Goal: Task Accomplishment & Management: Complete application form

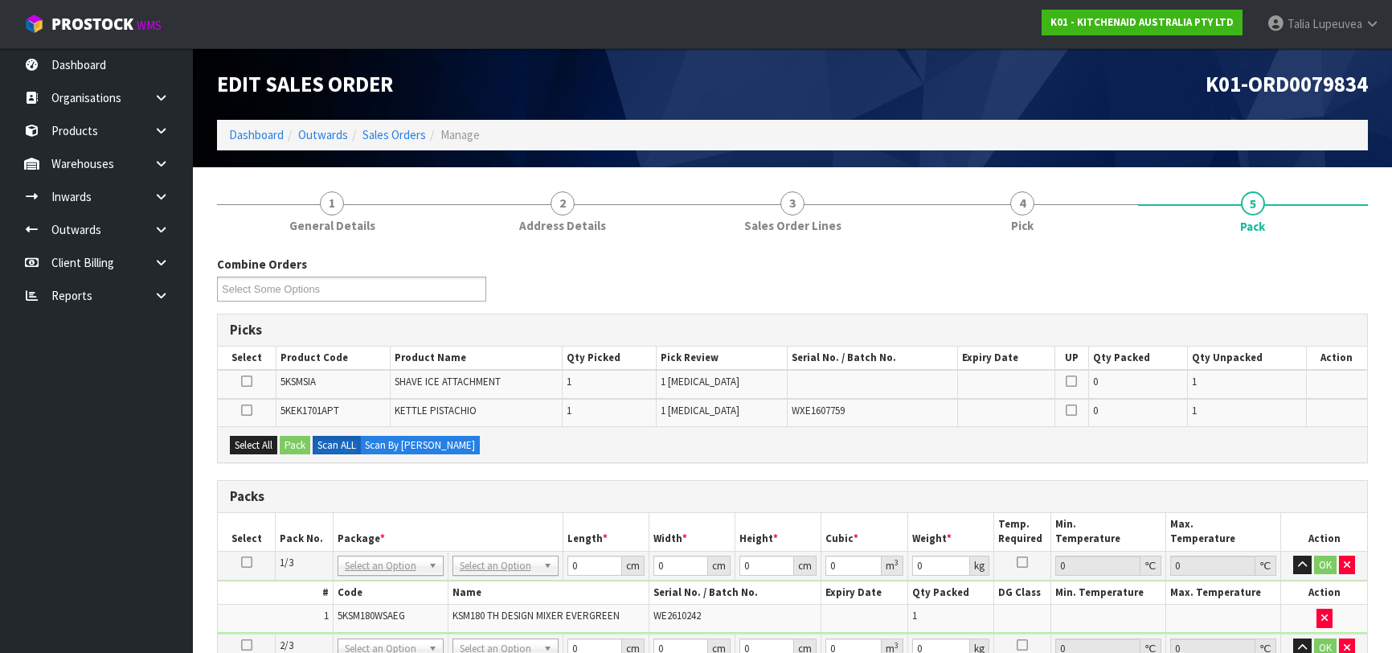
scroll to position [292, 0]
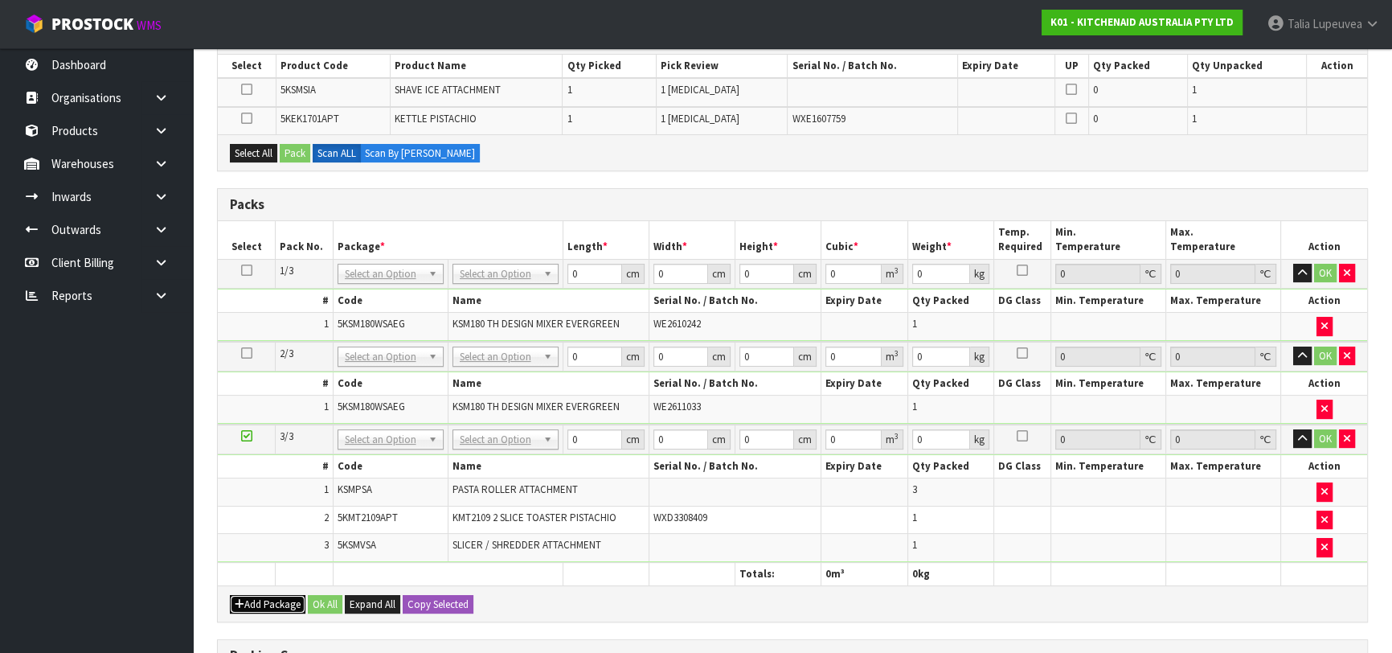
click at [277, 595] on button "Add Package" at bounding box center [268, 604] width 76 height 19
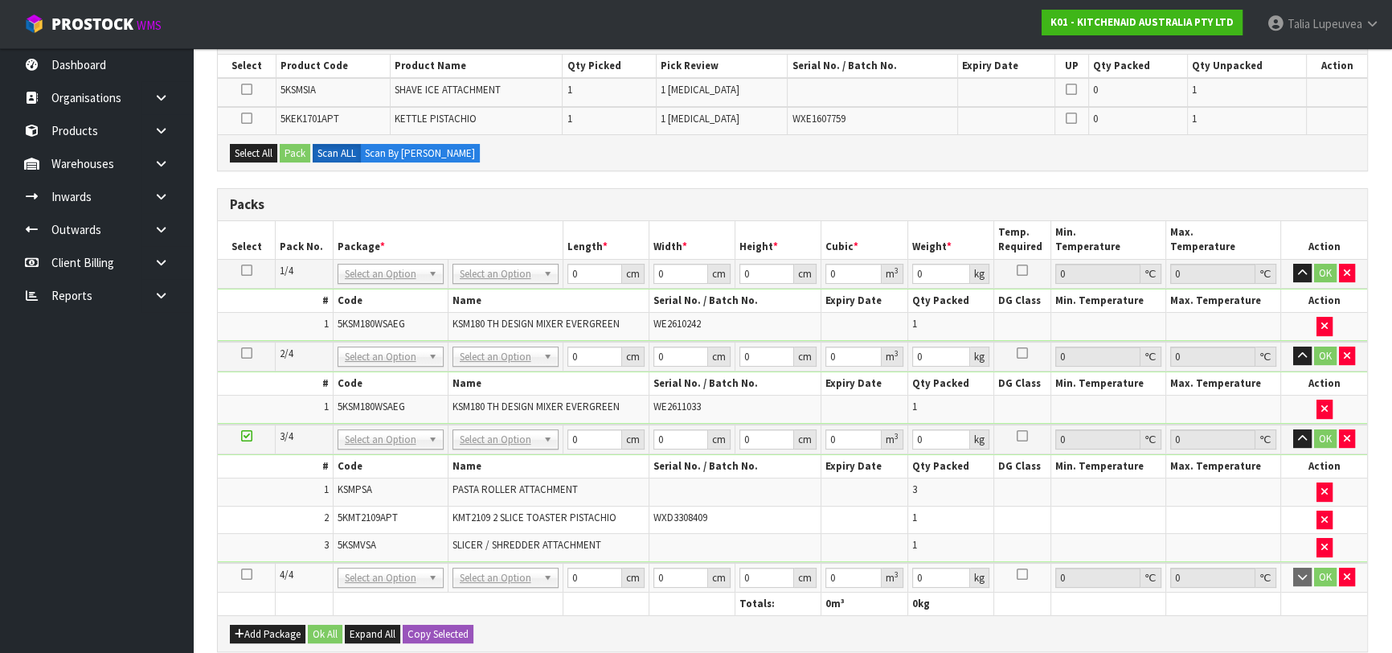
click at [246, 574] on icon at bounding box center [246, 574] width 11 height 1
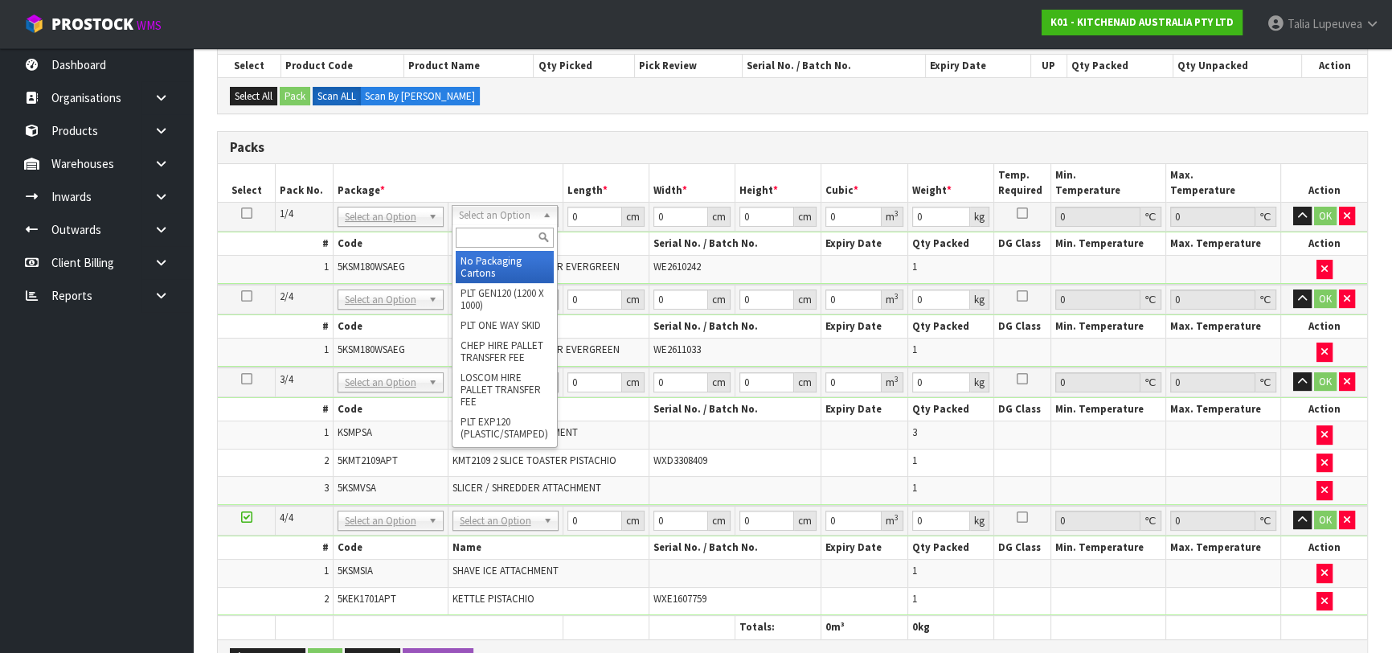
click at [506, 235] on input "text" at bounding box center [505, 237] width 98 height 20
type input "OWN"
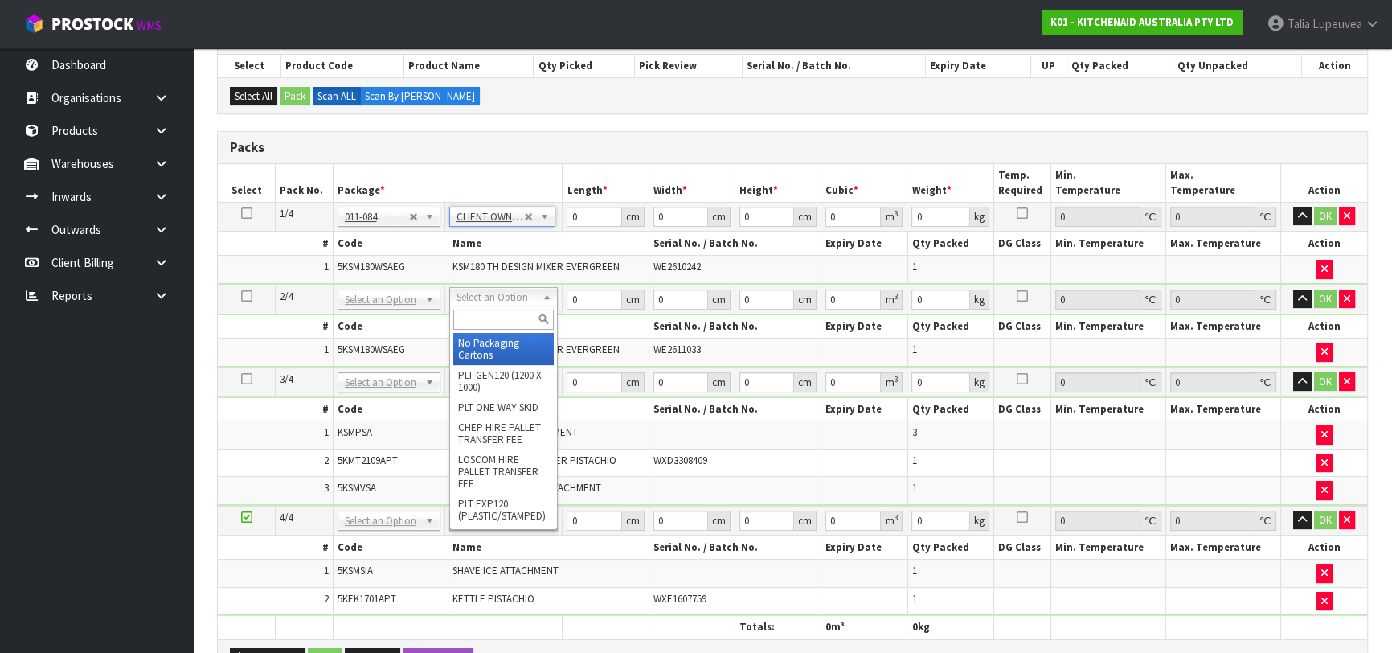
type input "12.7"
click at [498, 330] on div at bounding box center [503, 319] width 107 height 27
click at [531, 316] on input "text" at bounding box center [503, 319] width 100 height 20
type input "OWN"
type input "2"
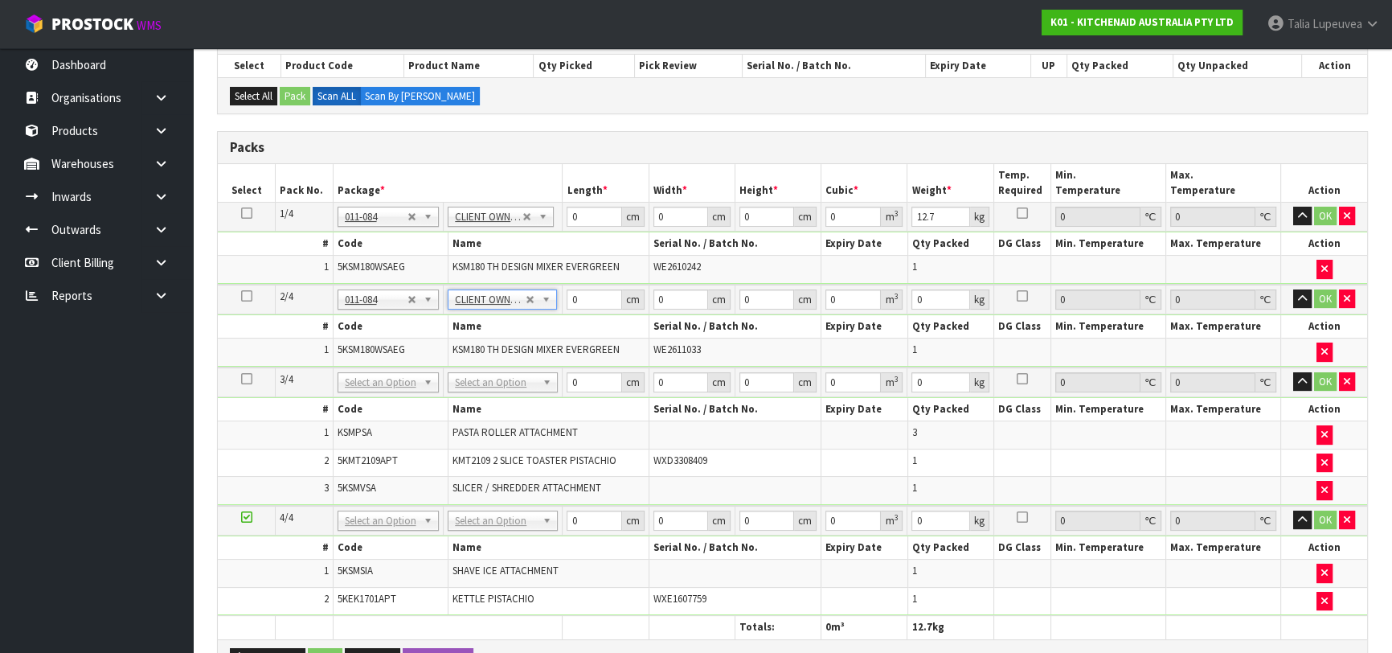
type input "12.7"
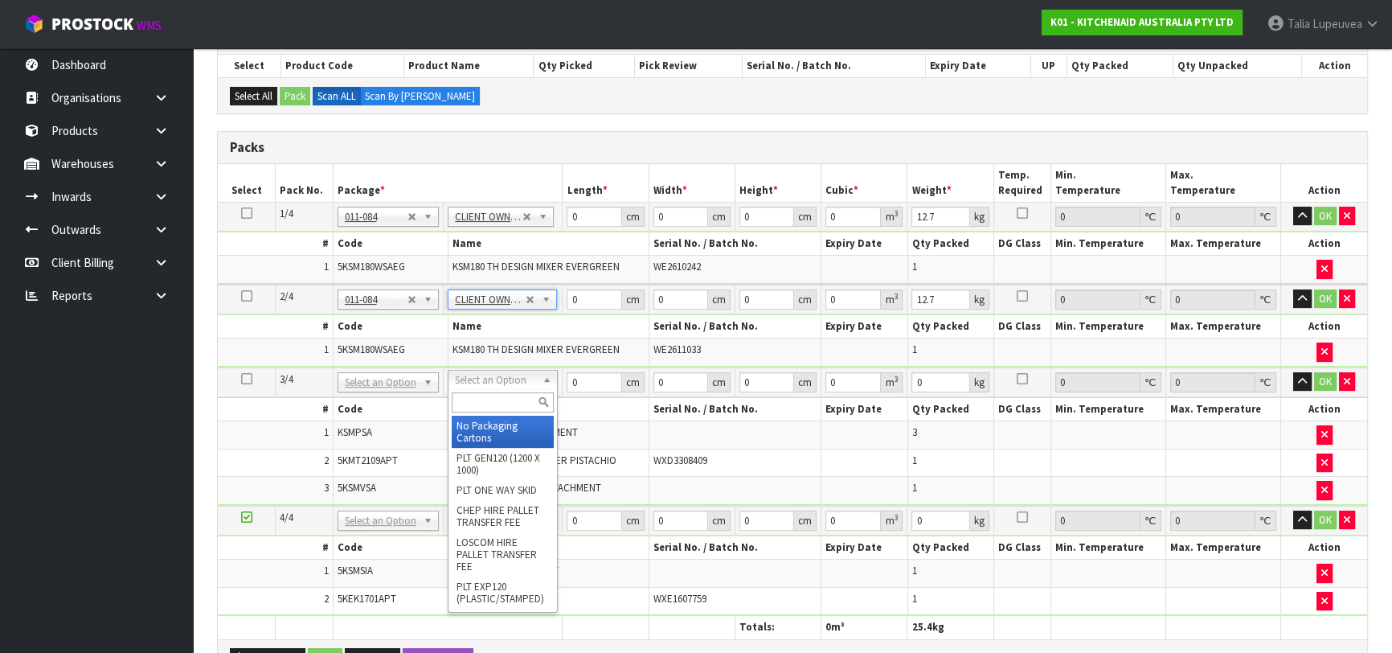
click at [509, 401] on input "text" at bounding box center [503, 402] width 102 height 20
type input "OC"
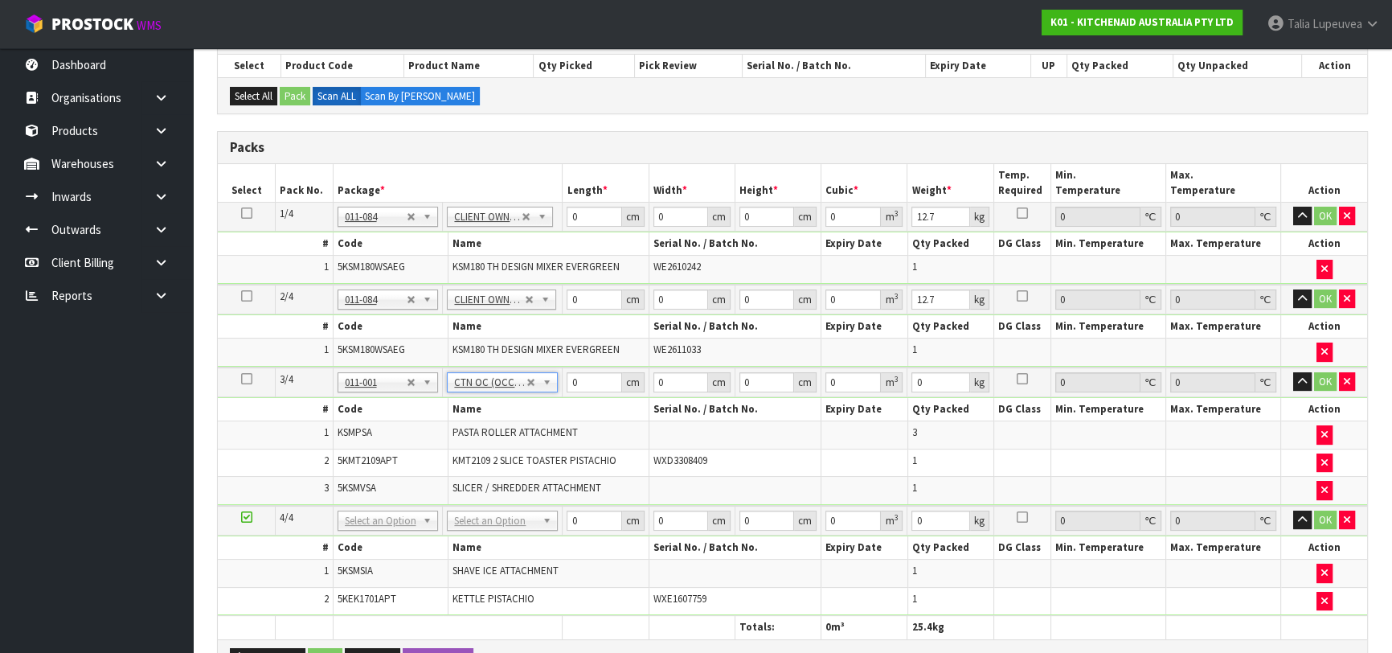
type input "8.68"
click at [494, 538] on input "text" at bounding box center [502, 539] width 103 height 20
type input "OWN"
type input "3"
type input "4"
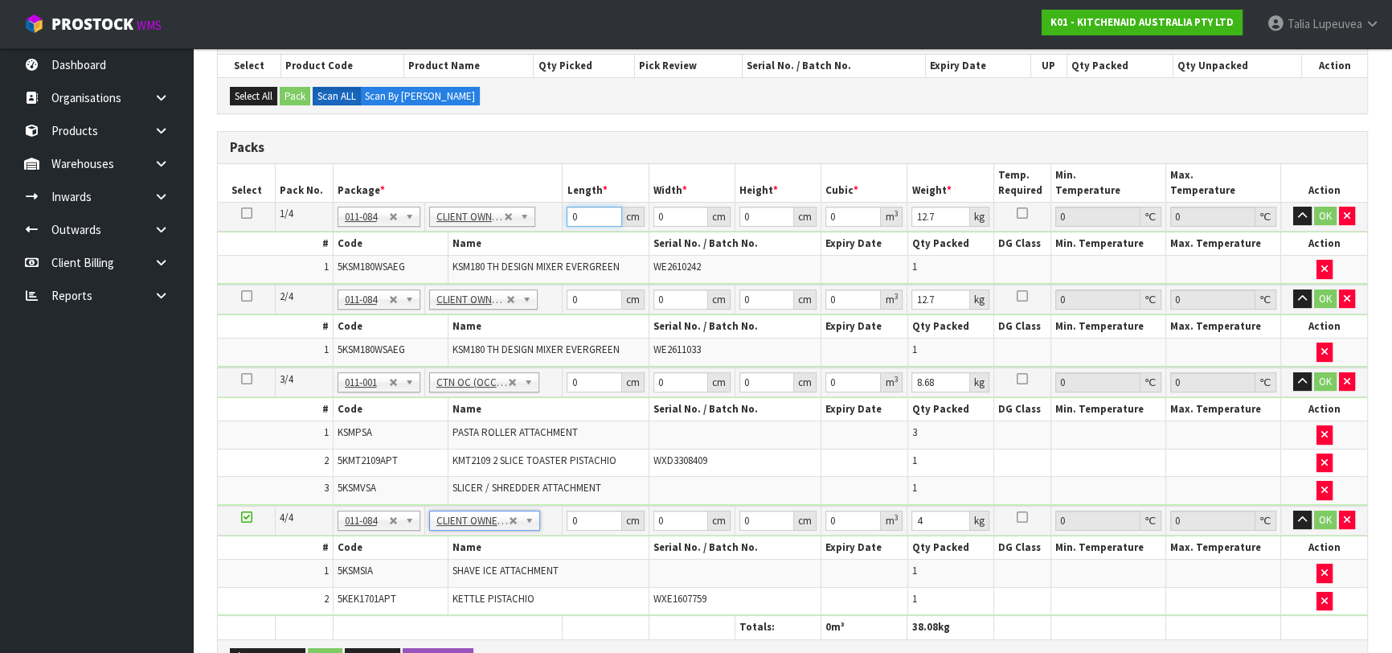
drag, startPoint x: 579, startPoint y: 223, endPoint x: 530, endPoint y: 246, distance: 53.9
click at [530, 246] on tbody "1/4 NONE 007-001 007-002 007-004 007-009 007-013 007-014 007-015 007-017 007-01…" at bounding box center [792, 243] width 1149 height 82
type input "42"
type input "29"
type input "4"
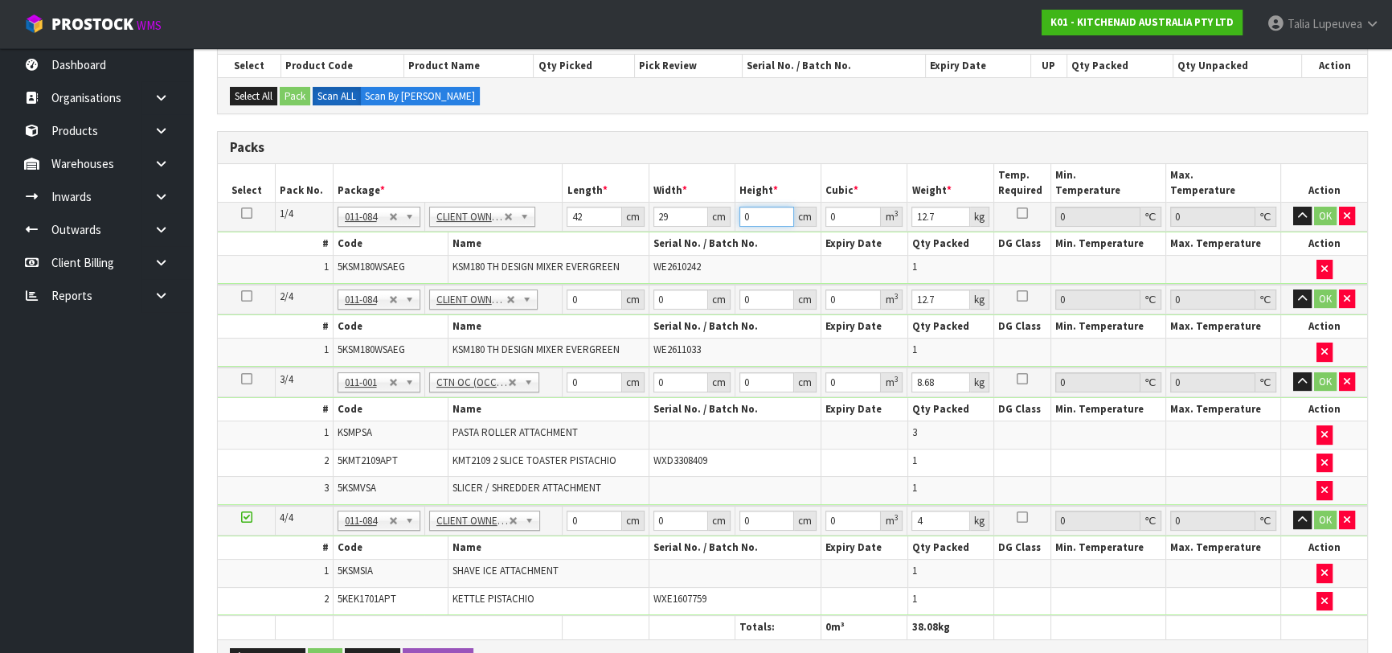
type input "0.004872"
type input "43"
type input "0.052374"
type input "43"
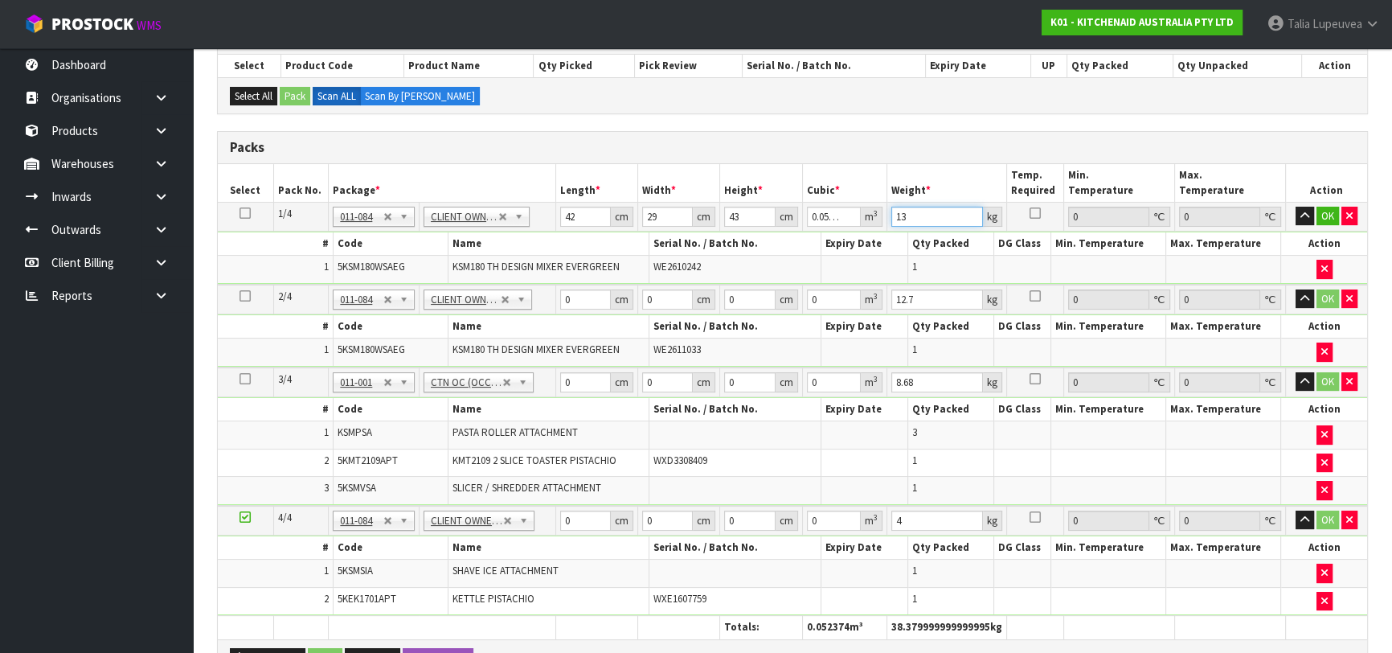
type input "13"
drag, startPoint x: 577, startPoint y: 293, endPoint x: 541, endPoint y: 299, distance: 36.7
click at [541, 299] on tr "2/4 NONE 007-001 007-002 007-004 007-009 007-013 007-014 007-015 007-017 007-01…" at bounding box center [792, 299] width 1149 height 30
type input "42"
type input "29"
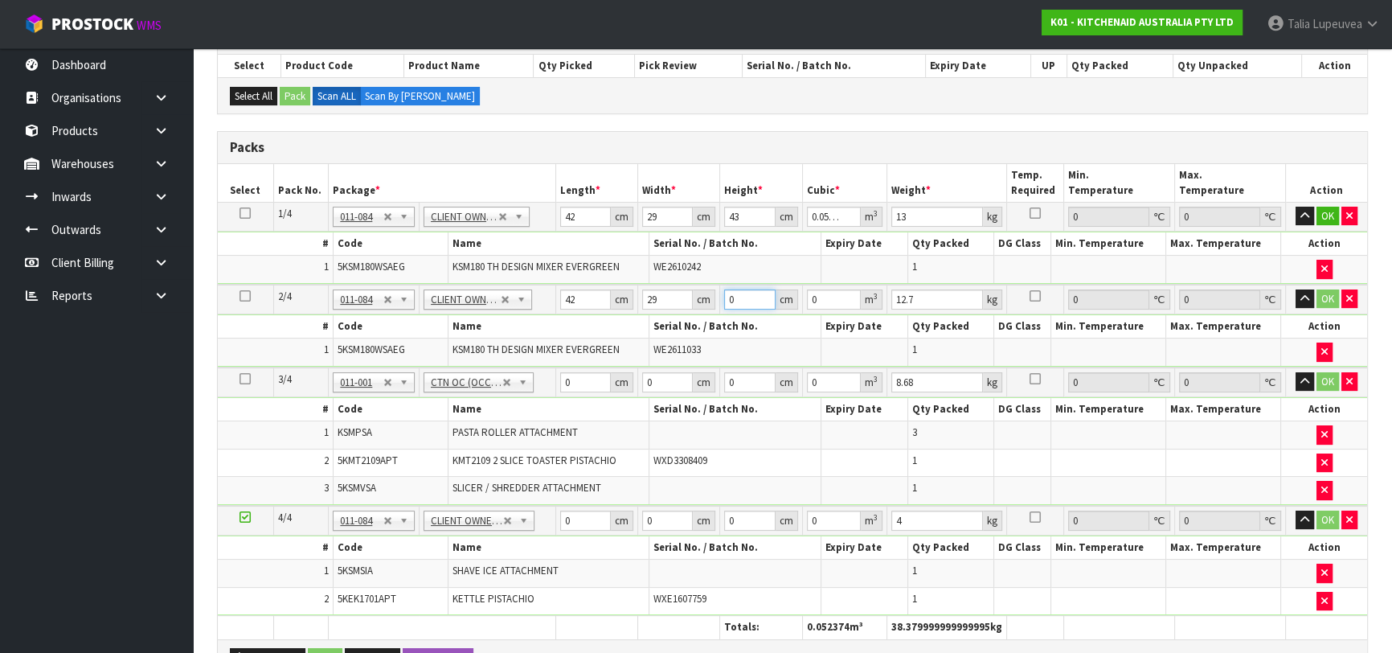
type input "4"
type input "0.004872"
type input "43"
type input "0.052374"
type input "43"
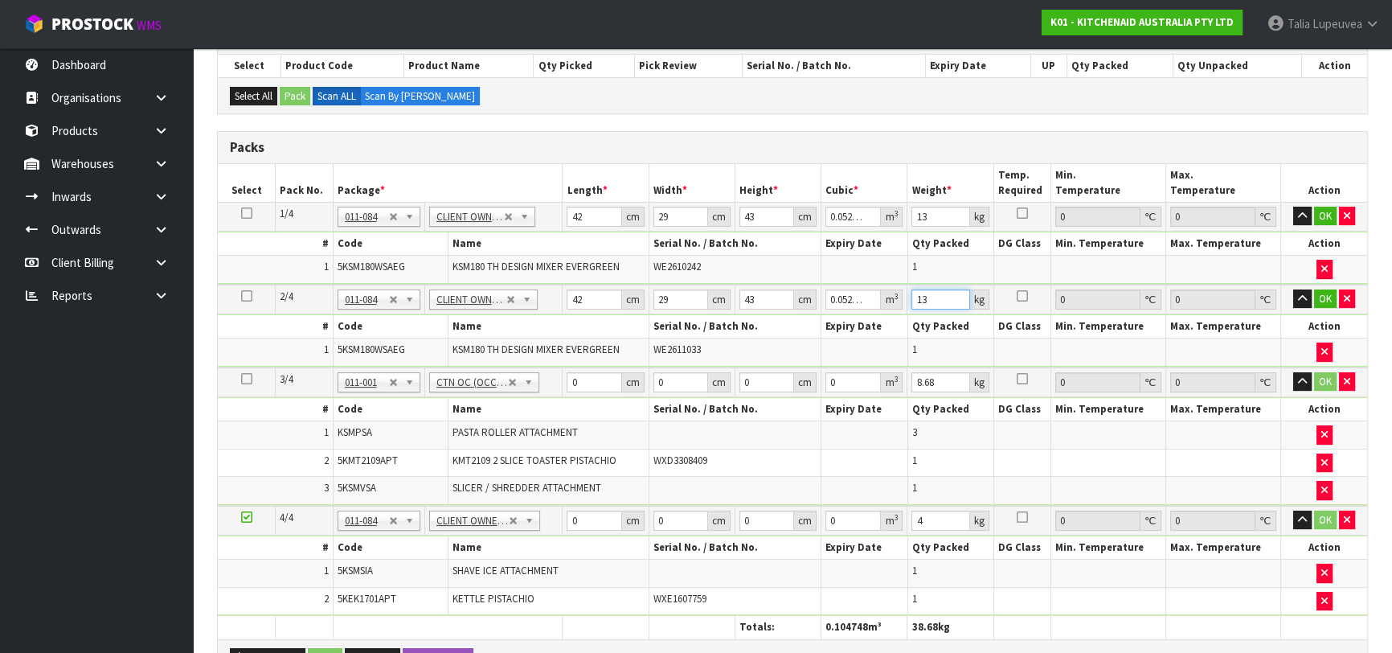
type input "13"
drag, startPoint x: 585, startPoint y: 377, endPoint x: 529, endPoint y: 385, distance: 56.8
click at [529, 385] on tr "3/4 NONE 007-001 007-002 007-004 007-009 007-013 007-014 007-015 007-017 007-01…" at bounding box center [792, 382] width 1149 height 30
type input "54"
type input "34"
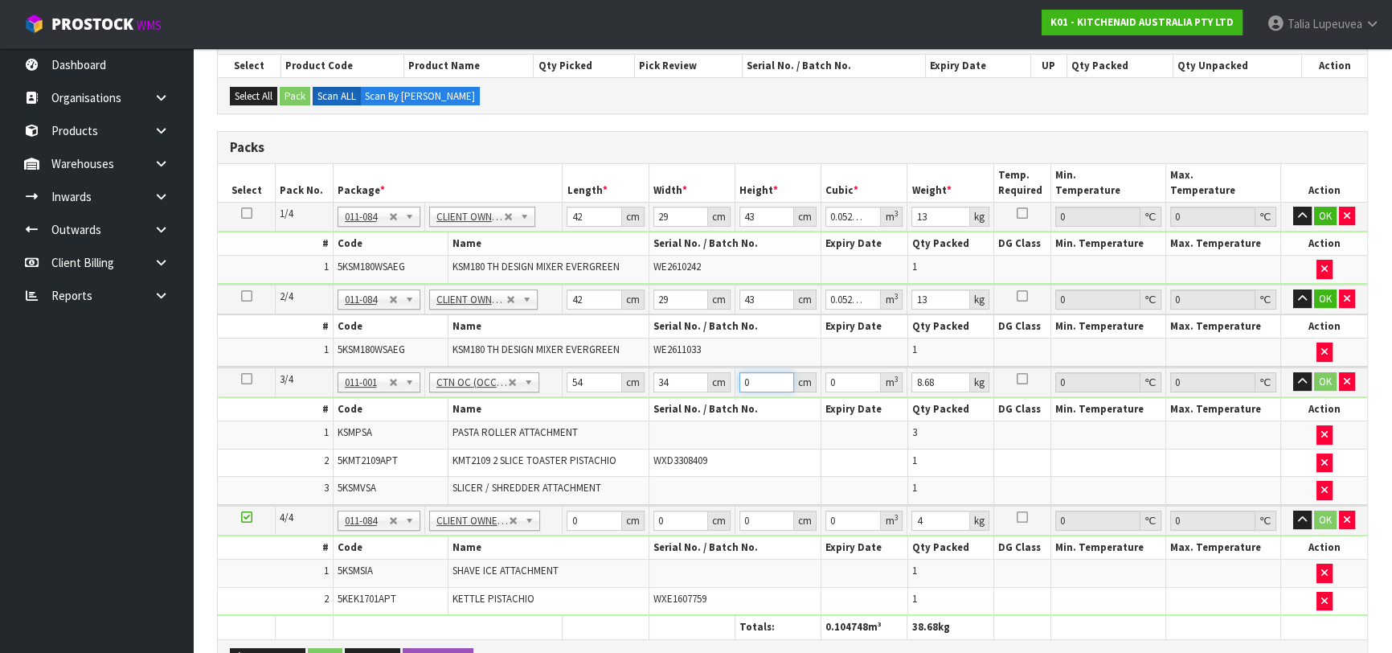
type input "2"
type input "0.003672"
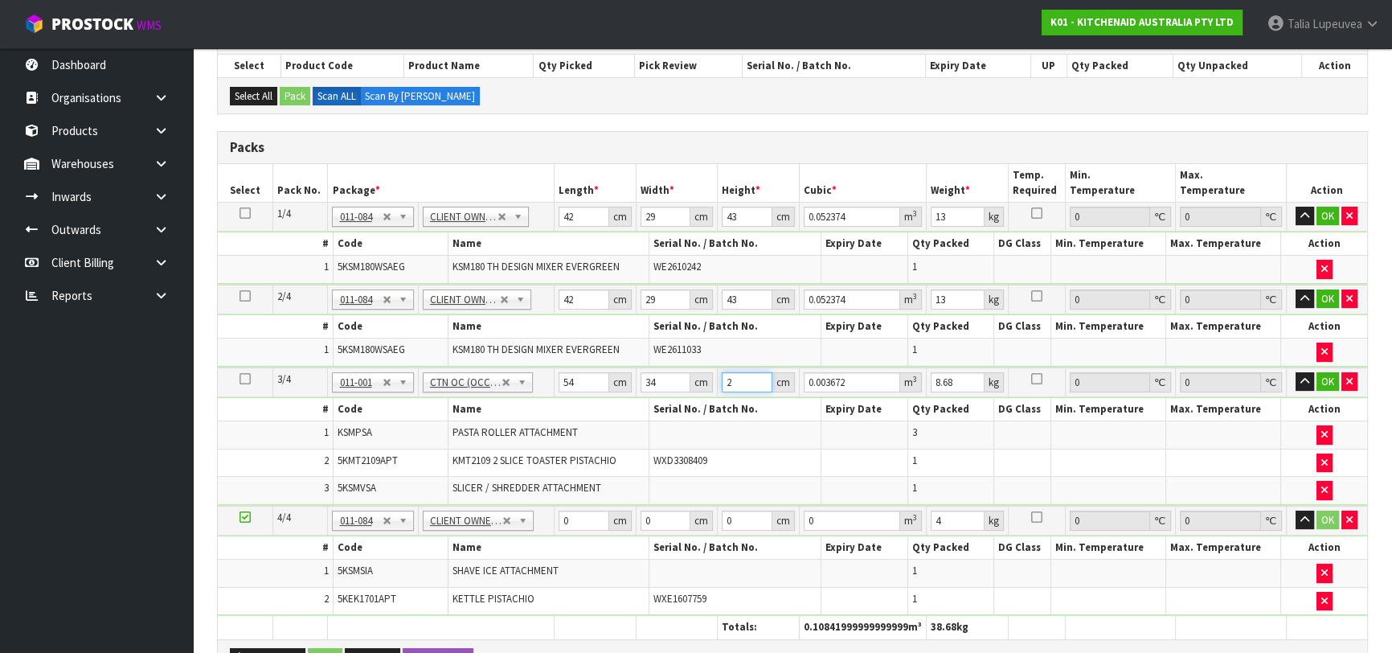
type input "28"
type input "0.051408"
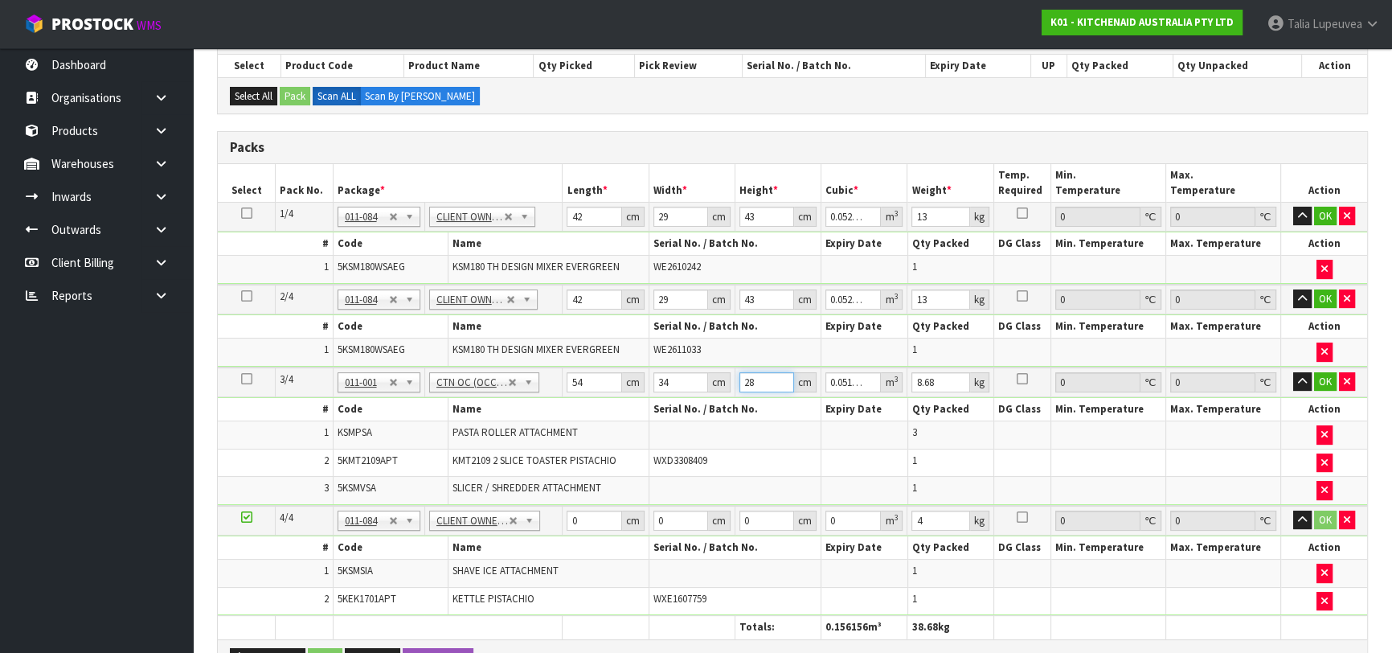
type input "28"
type input "9"
drag, startPoint x: 577, startPoint y: 515, endPoint x: 530, endPoint y: 526, distance: 47.8
click at [530, 526] on tr "4/4 NONE 007-001 007-002 007-004 007-009 007-013 007-014 007-015 007-017 007-01…" at bounding box center [792, 521] width 1149 height 30
type input "43"
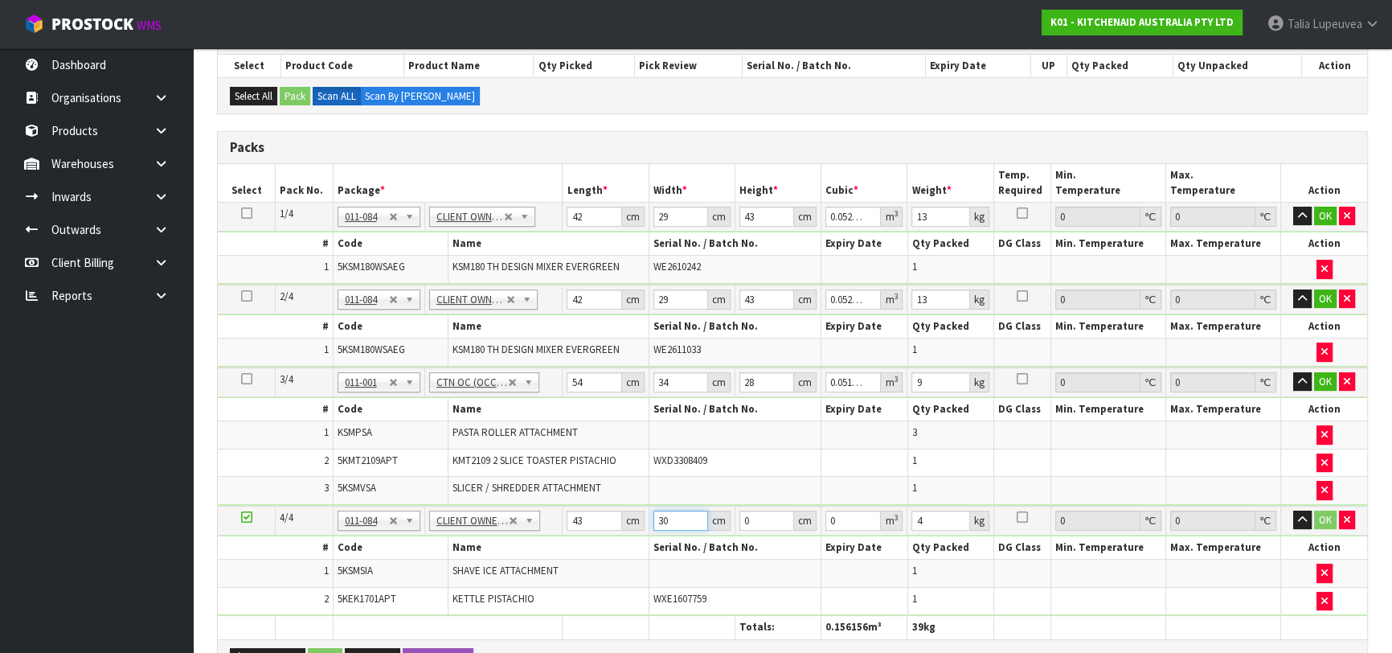
type input "30"
type input "3"
type input "0.00387"
type input "37"
type input "0.04773"
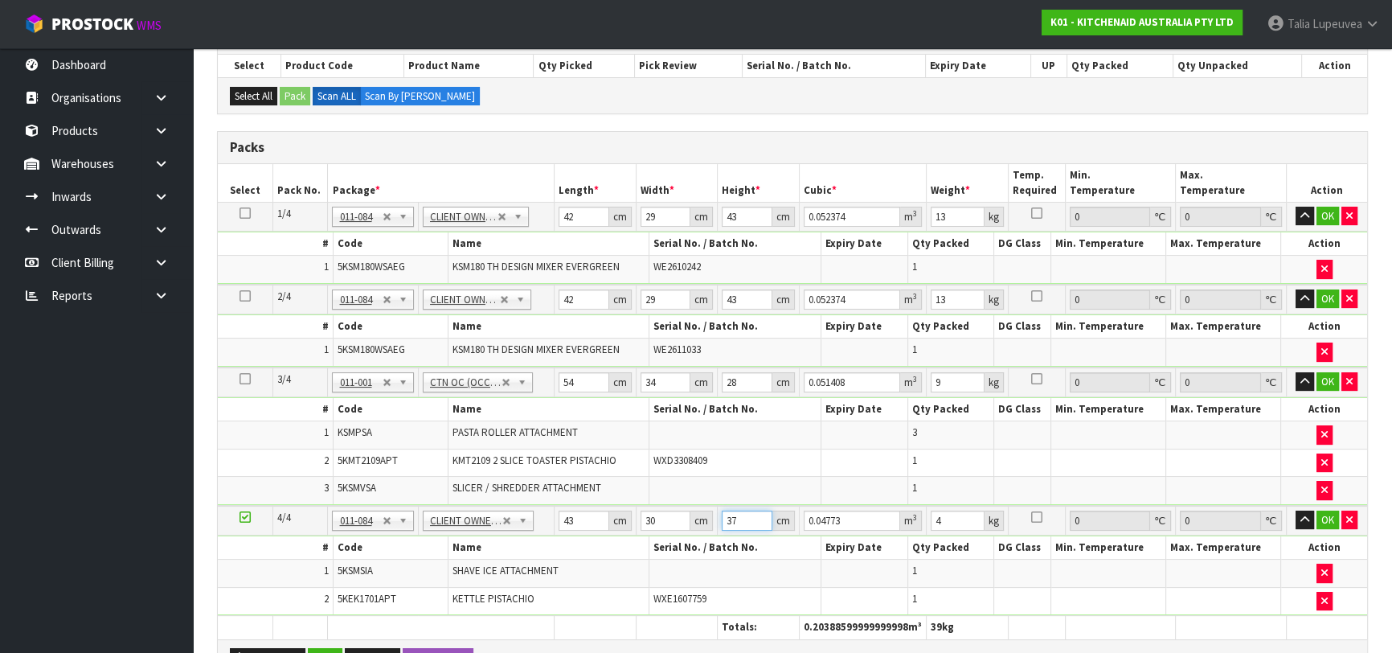
type input "37"
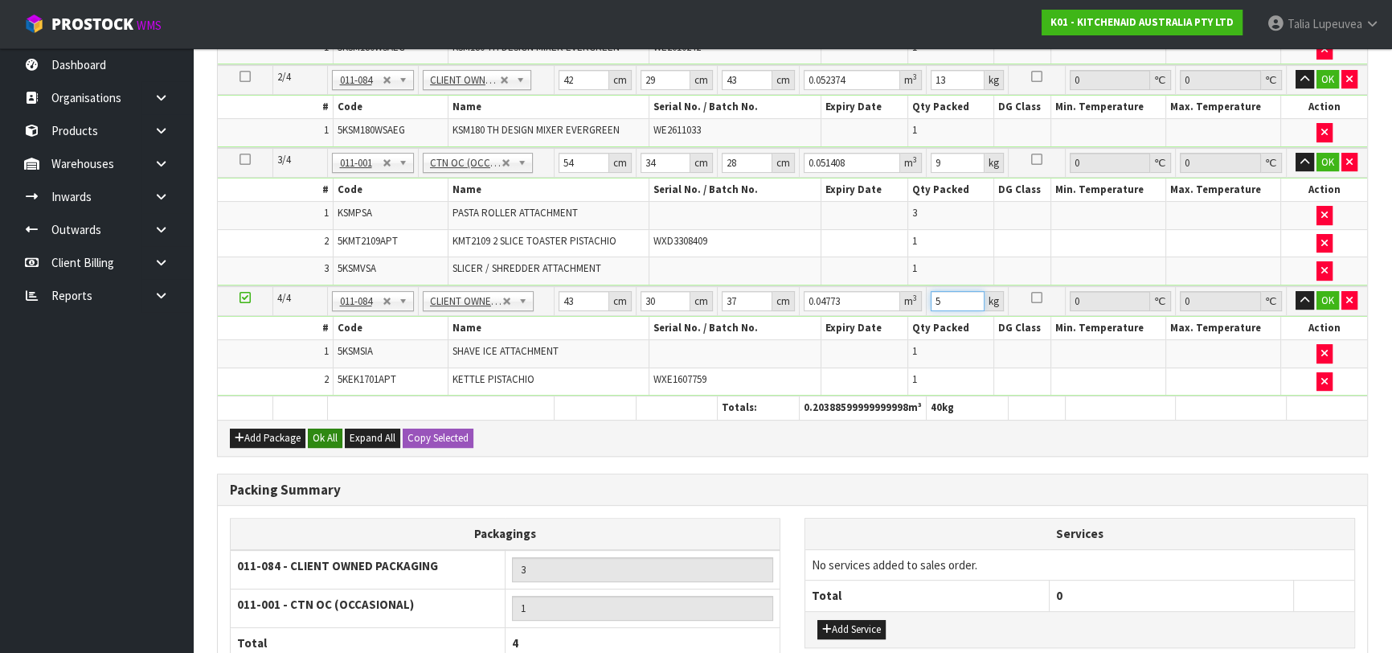
type input "5"
click at [330, 434] on button "Ok All" at bounding box center [325, 437] width 35 height 19
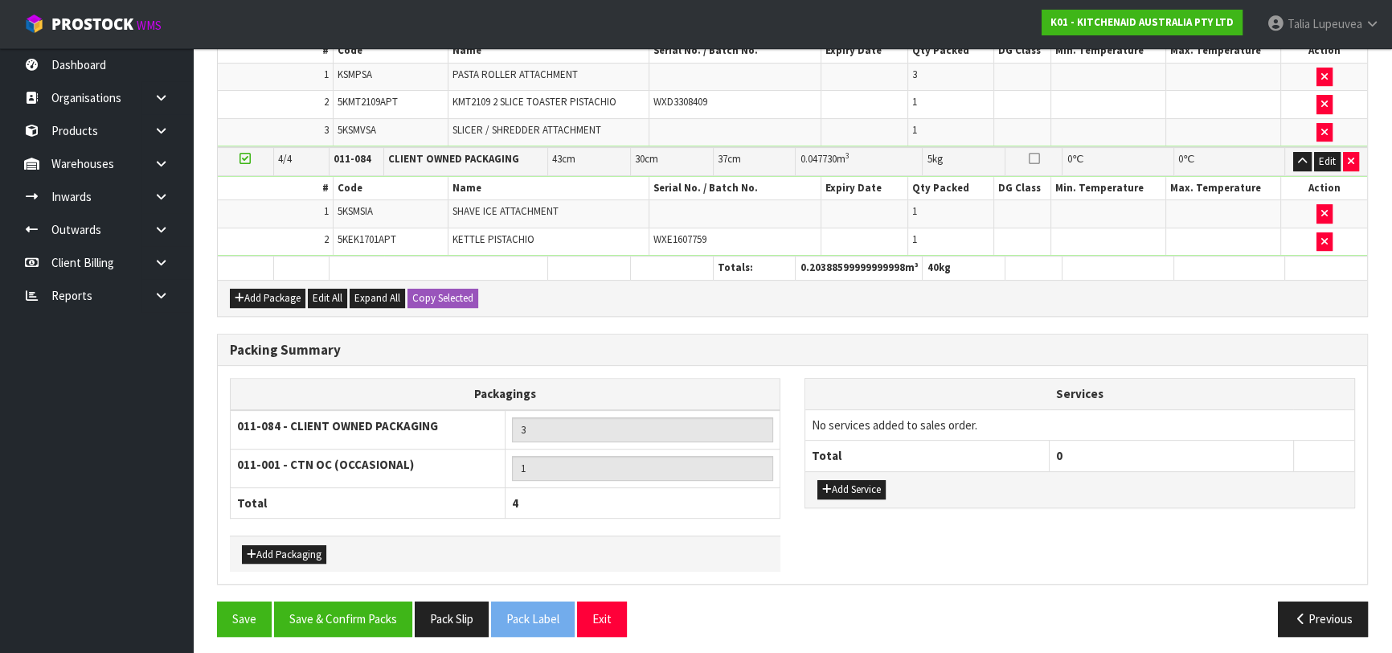
scroll to position [647, 0]
click at [360, 612] on button "Save & Confirm Packs" at bounding box center [343, 617] width 138 height 35
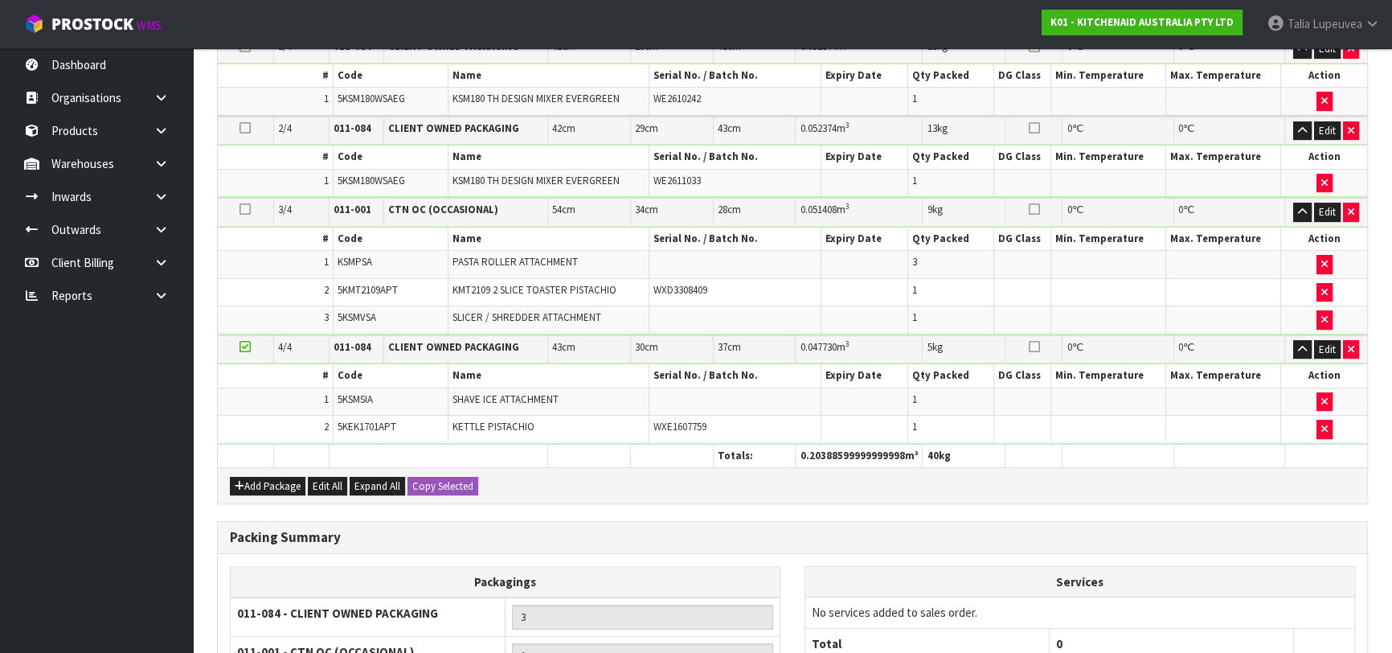
scroll to position [368, 0]
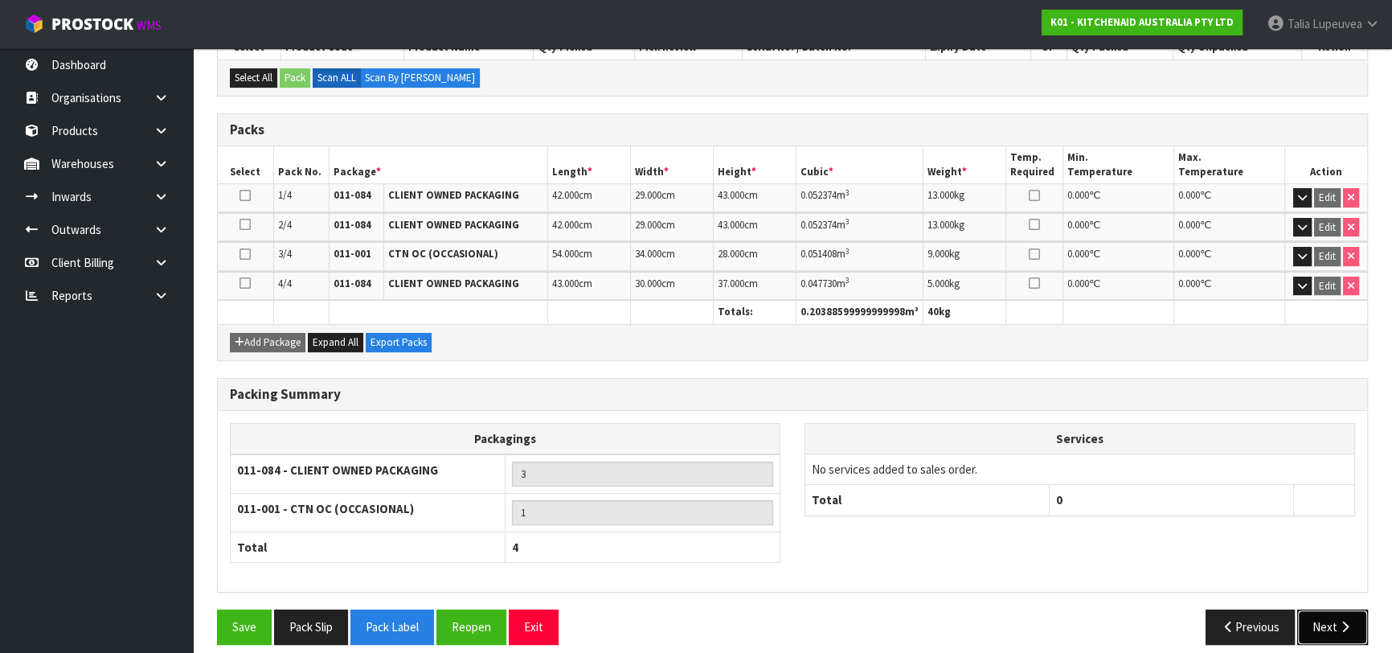
click at [1326, 620] on button "Next" at bounding box center [1332, 626] width 71 height 35
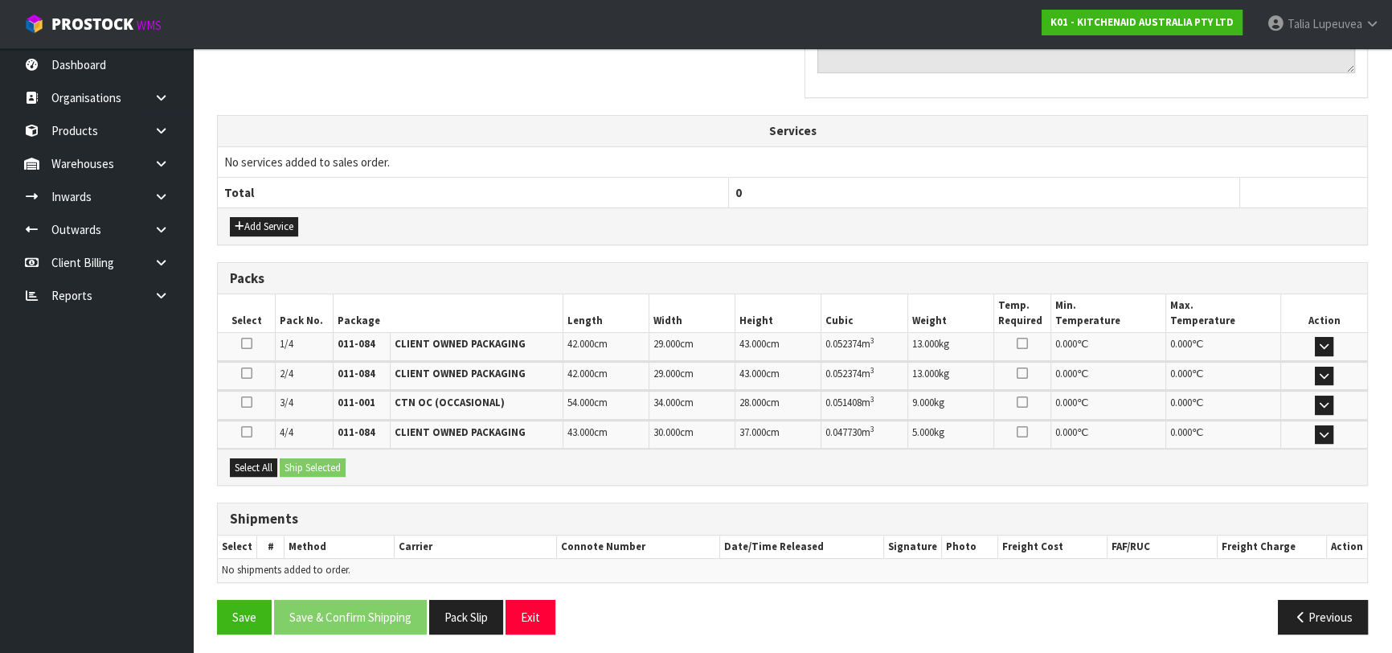
scroll to position [527, 0]
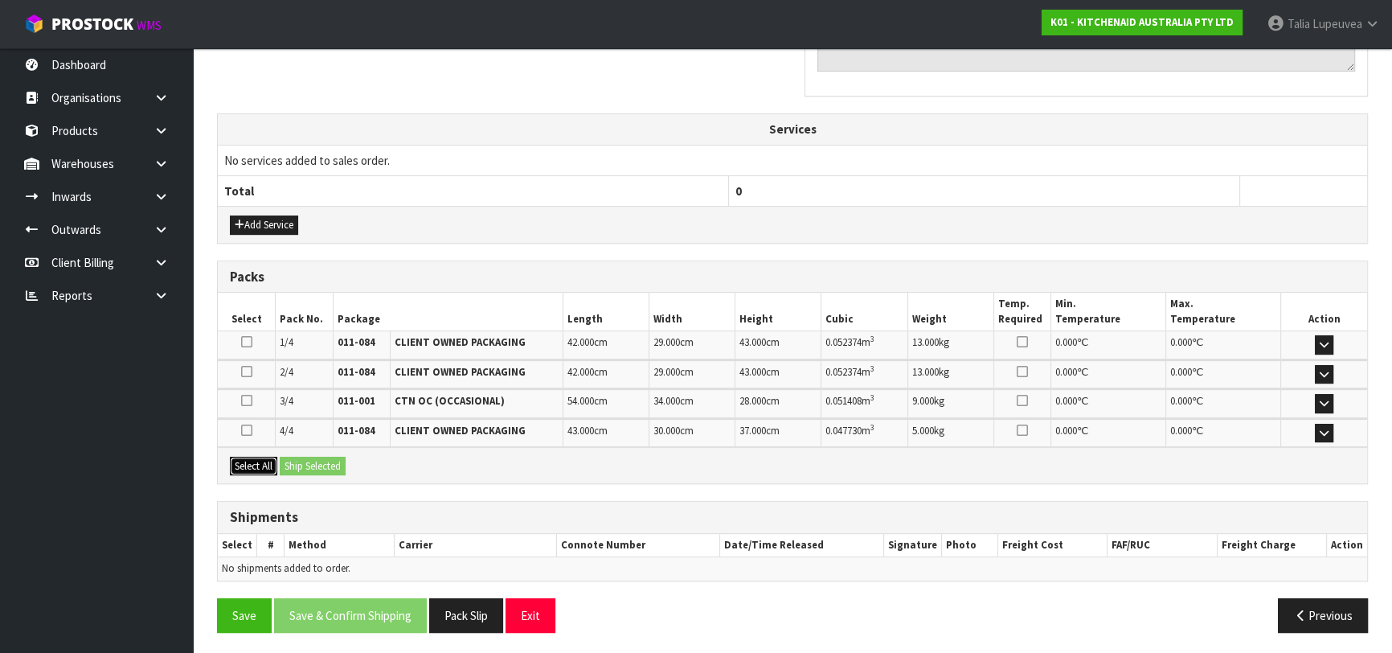
drag, startPoint x: 263, startPoint y: 460, endPoint x: 301, endPoint y: 466, distance: 39.1
click at [263, 460] on button "Select All" at bounding box center [253, 465] width 47 height 19
click at [308, 466] on button "Ship Selected" at bounding box center [313, 465] width 66 height 19
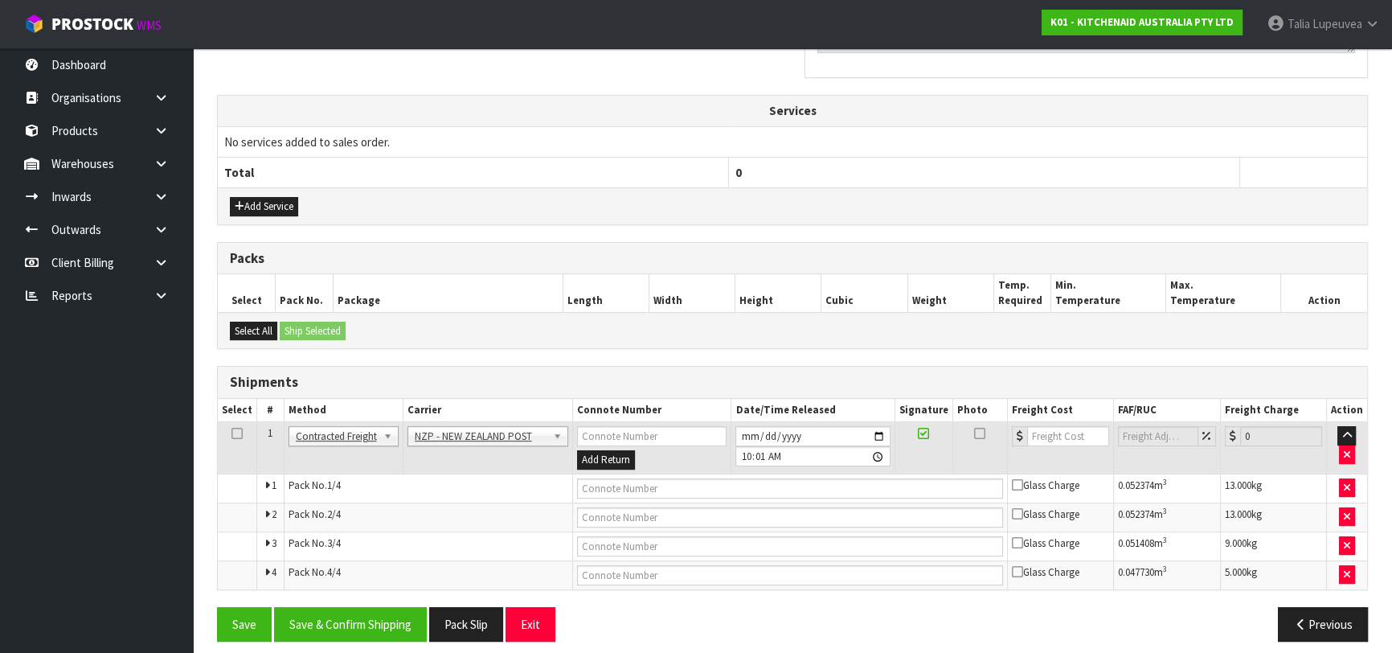
scroll to position [555, 0]
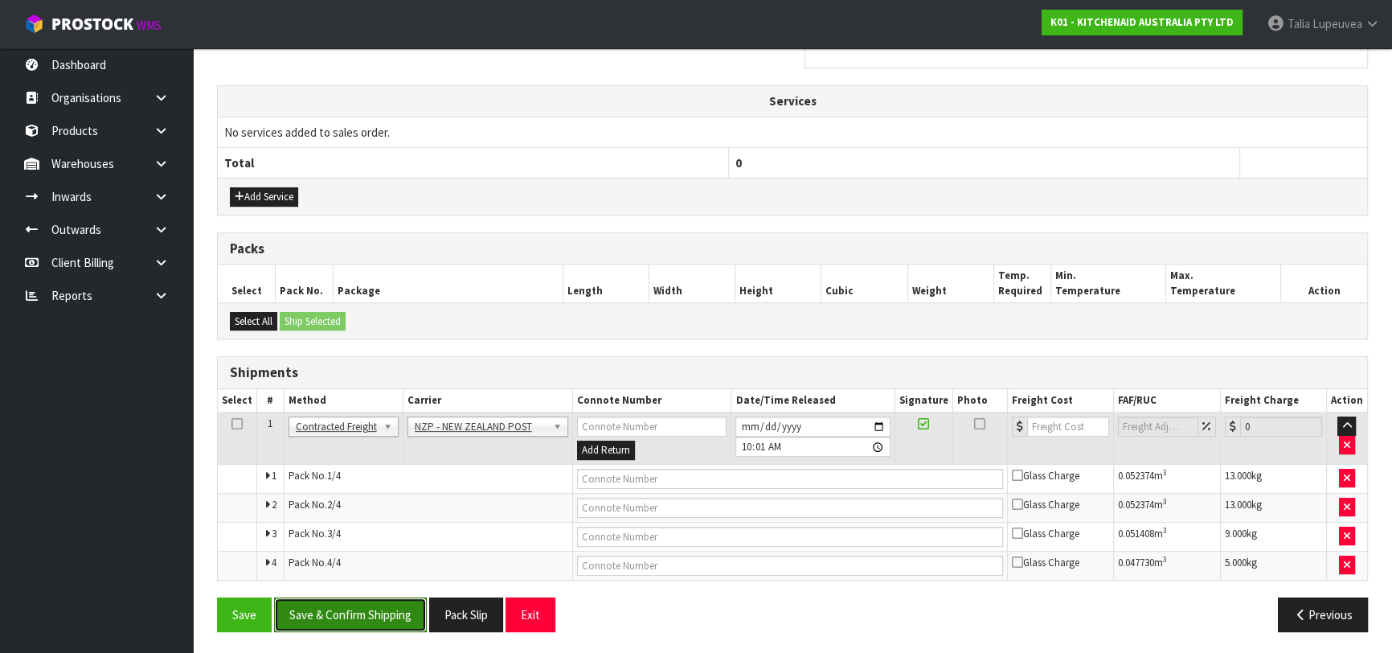
click at [390, 612] on button "Save & Confirm Shipping" at bounding box center [350, 614] width 153 height 35
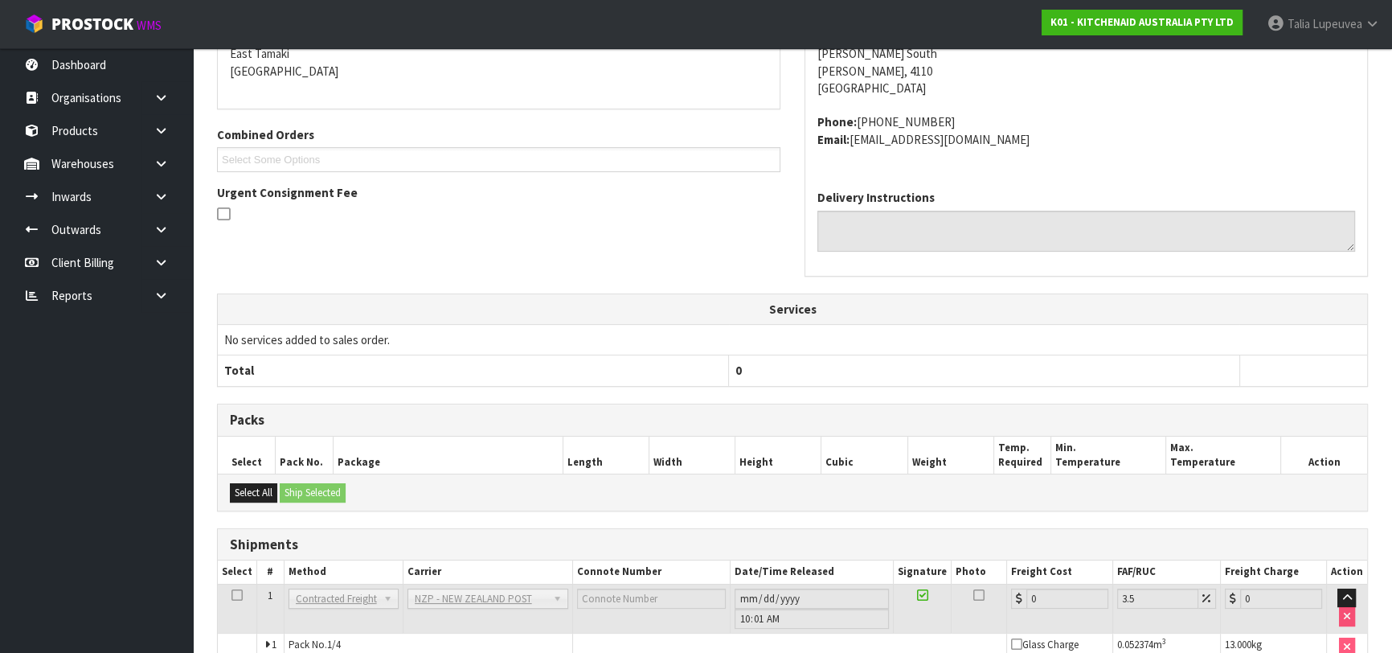
scroll to position [529, 0]
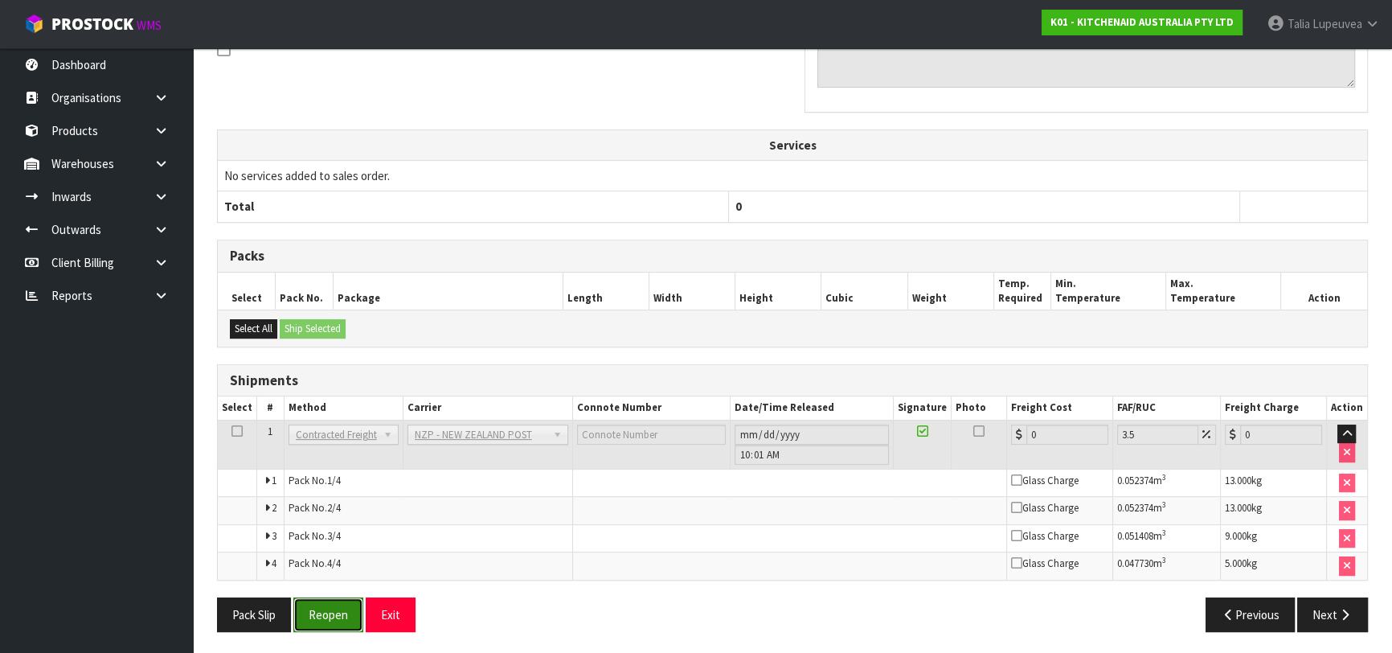
drag, startPoint x: 319, startPoint y: 608, endPoint x: 335, endPoint y: 609, distance: 16.2
click at [323, 608] on button "Reopen" at bounding box center [328, 614] width 70 height 35
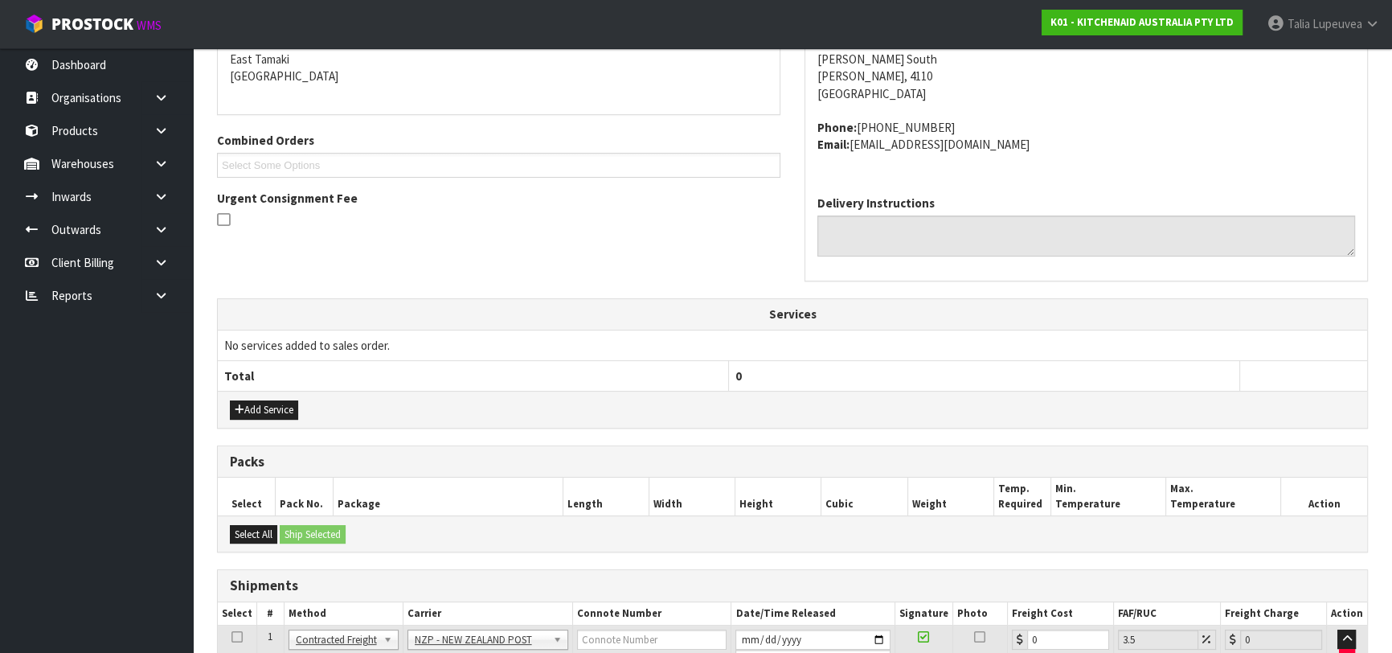
scroll to position [571, 0]
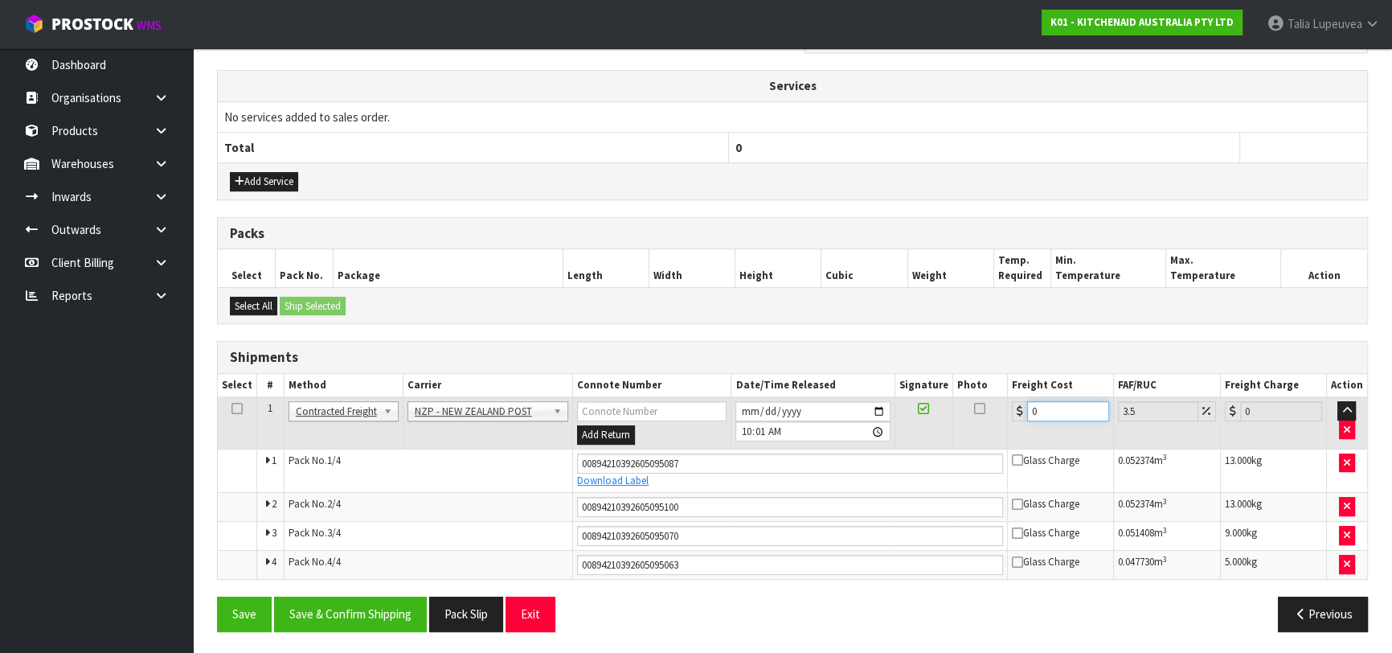
drag, startPoint x: 1054, startPoint y: 409, endPoint x: 960, endPoint y: 417, distance: 94.4
click at [960, 417] on tr "1 Client Local Pickup Customer Local Pickup Company Freight Contracted Freight …" at bounding box center [792, 423] width 1149 height 52
type input "3"
type input "3.1"
type input "39"
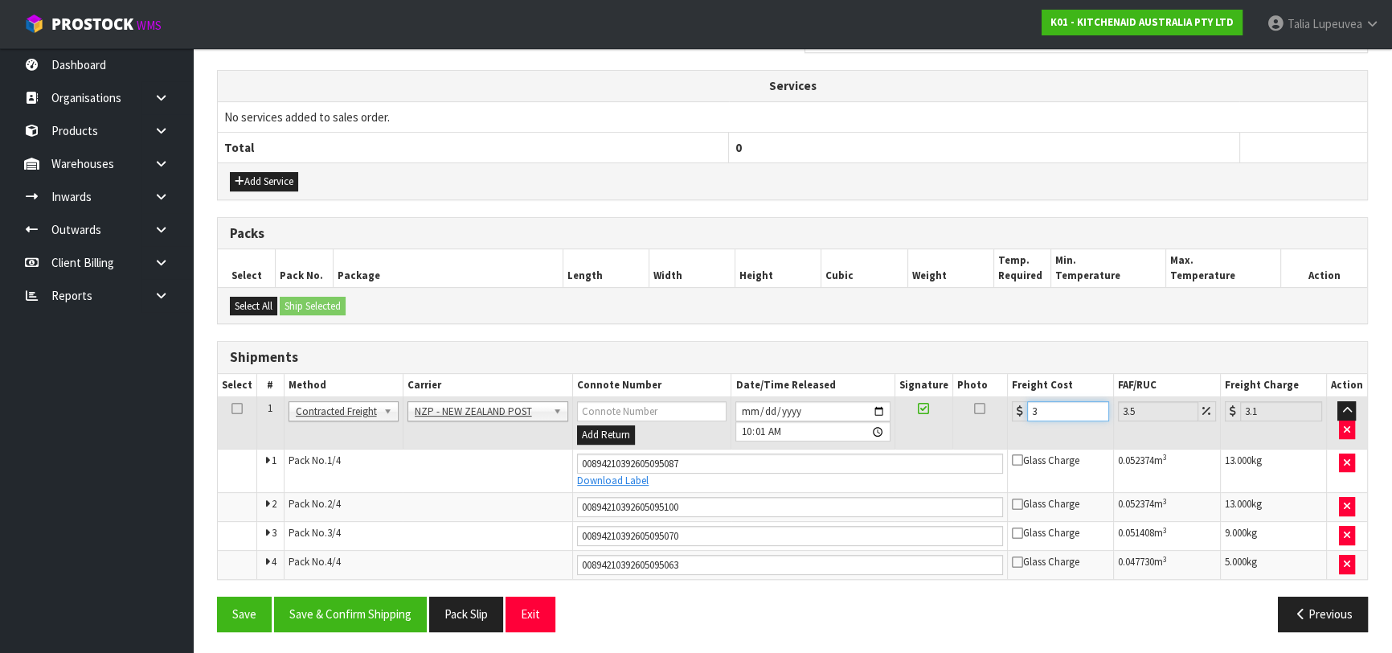
type input "40.36"
type input "39.4"
type input "40.78"
type input "39.49"
type input "40.87"
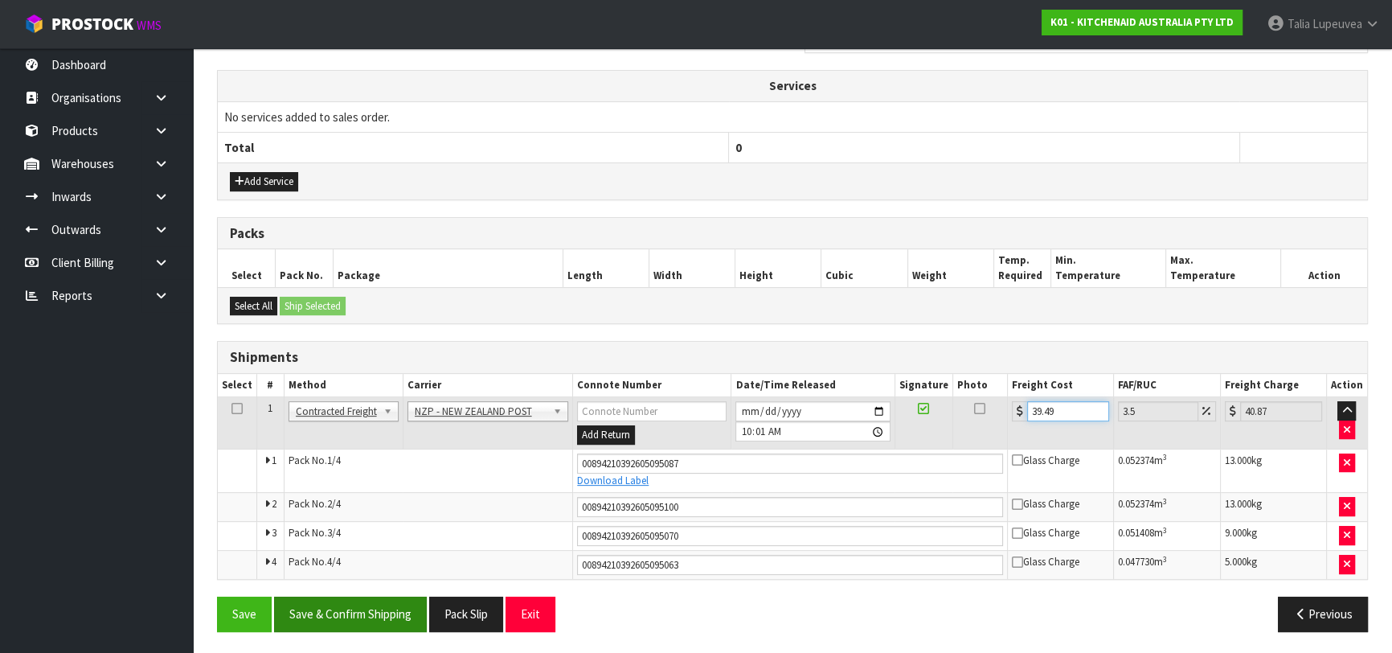
type input "39.49"
click at [356, 604] on button "Save & Confirm Shipping" at bounding box center [350, 613] width 153 height 35
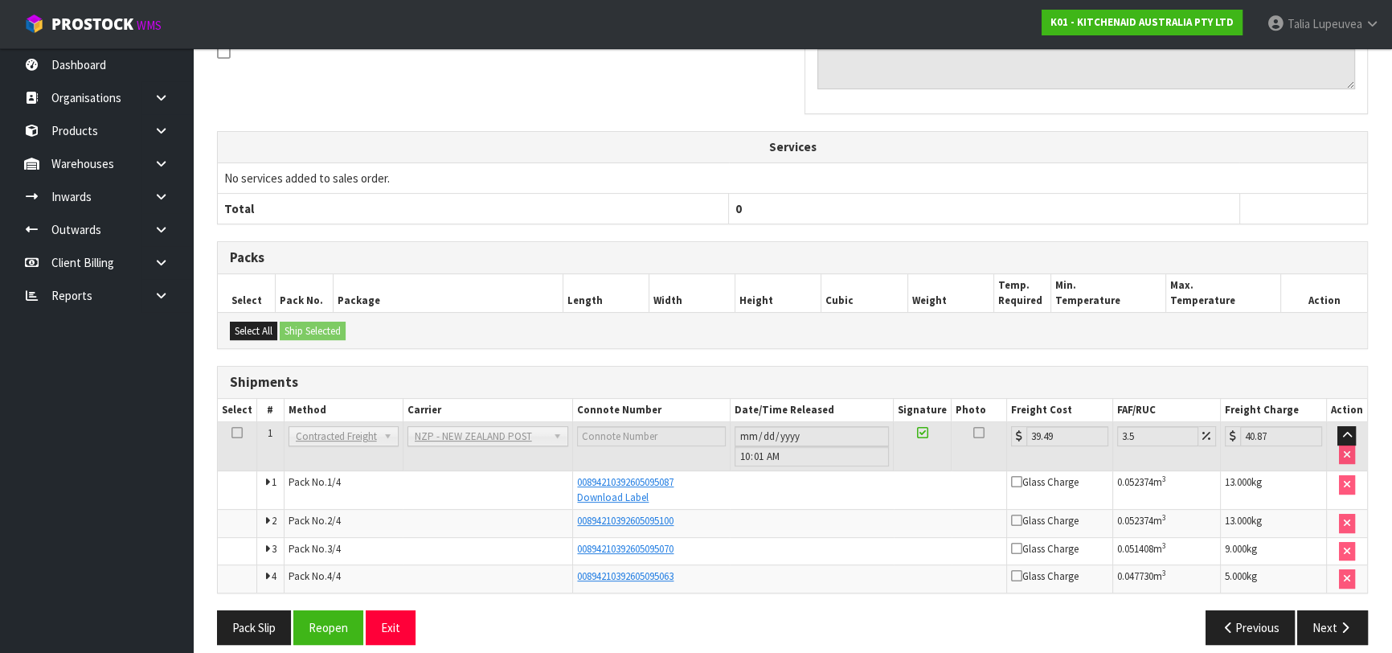
scroll to position [511, 0]
